Goal: Transaction & Acquisition: Purchase product/service

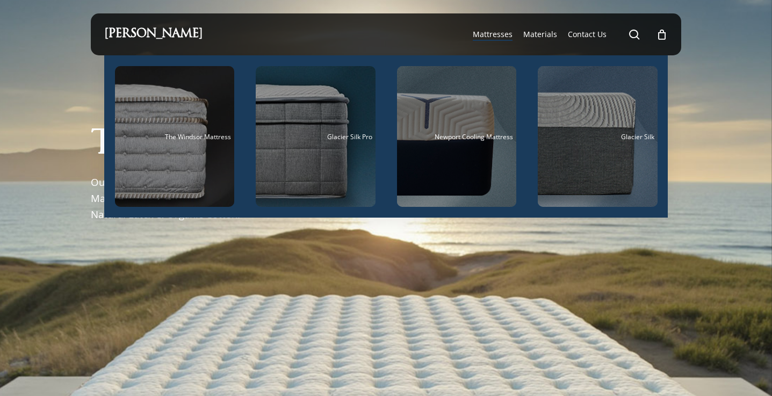
click at [500, 32] on span "Mattresses" at bounding box center [493, 34] width 40 height 10
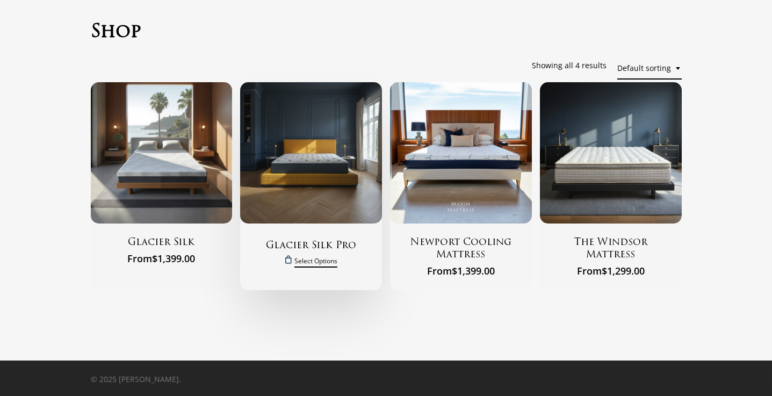
scroll to position [55, 0]
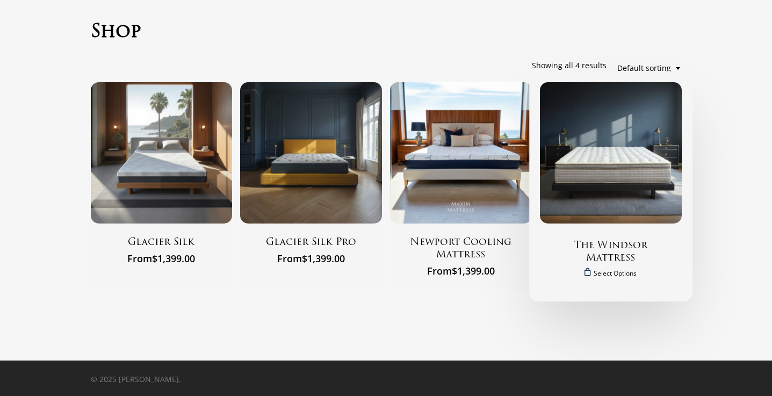
click at [605, 245] on h2 "The Windsor Mattress" at bounding box center [611, 253] width 115 height 26
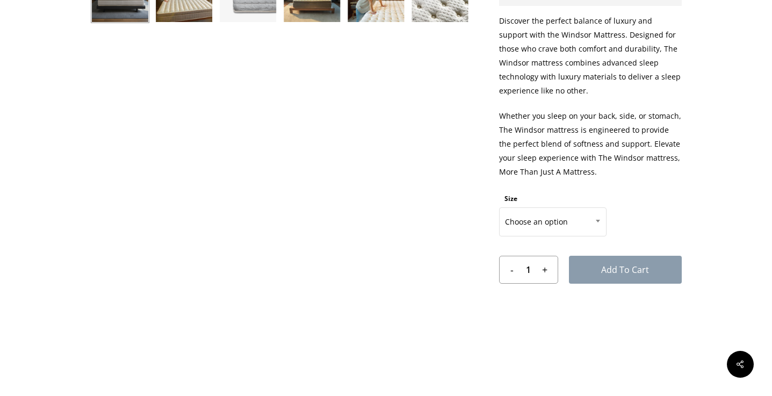
scroll to position [501, 0]
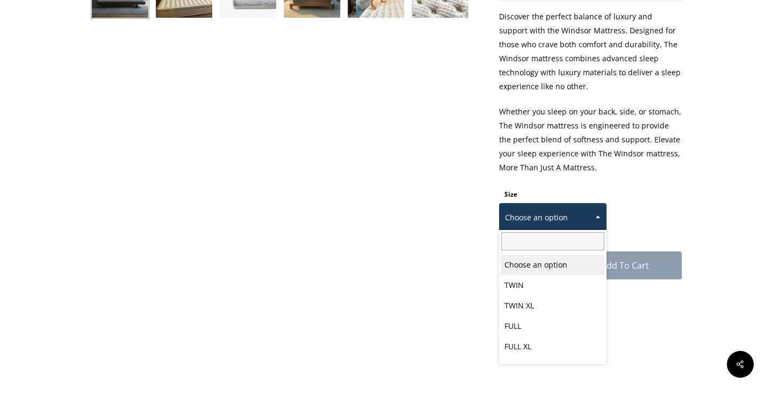
click at [594, 218] on span at bounding box center [598, 216] width 16 height 27
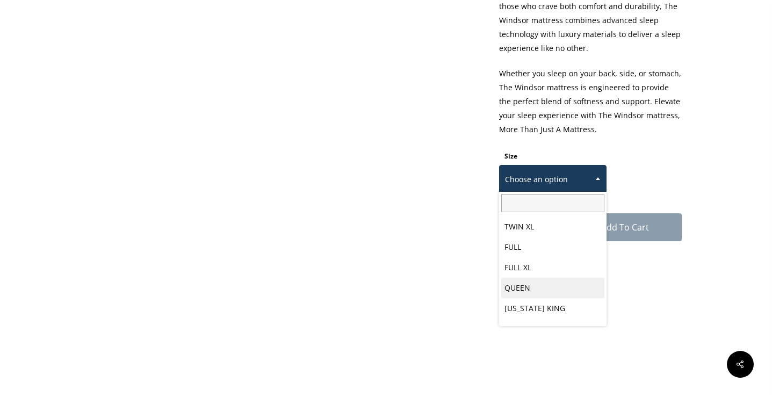
scroll to position [48, 0]
select select "QUEEN"
